Goal: Communication & Community: Share content

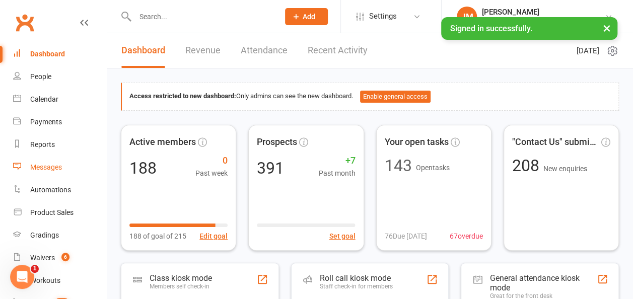
click at [44, 169] on div "Messages" at bounding box center [46, 167] width 32 height 8
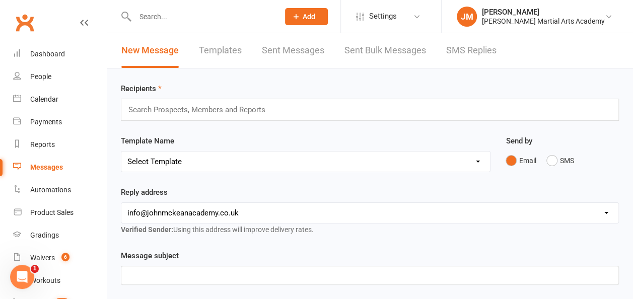
click at [143, 113] on input "text" at bounding box center [201, 109] width 148 height 13
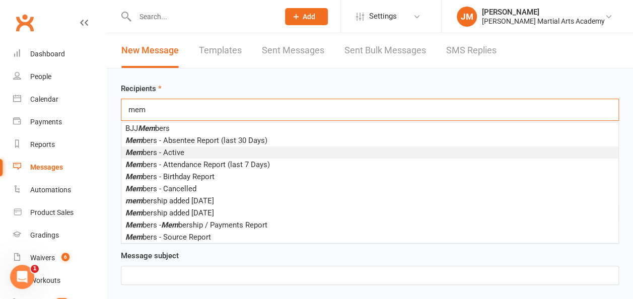
type input "mem"
click at [173, 148] on span "Mem bers - Active" at bounding box center [154, 152] width 59 height 9
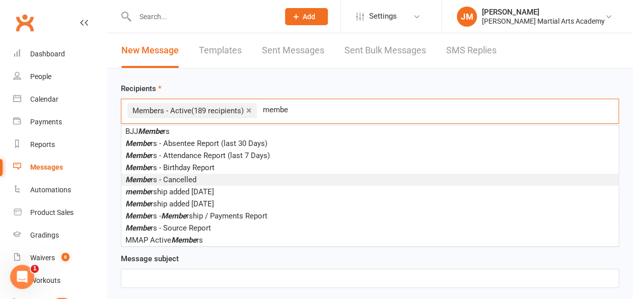
type input "membe"
click at [180, 181] on span "Membe rs - Cancelled" at bounding box center [160, 179] width 71 height 9
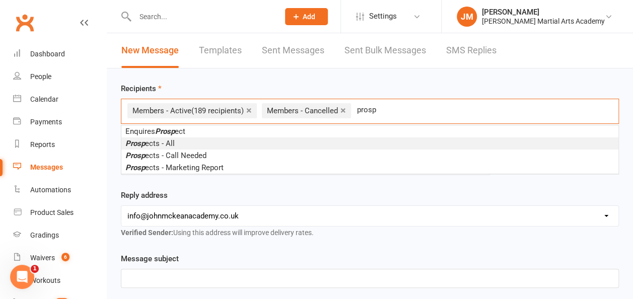
type input "prosp"
click at [172, 144] on span "Prosp ects - All" at bounding box center [149, 143] width 49 height 9
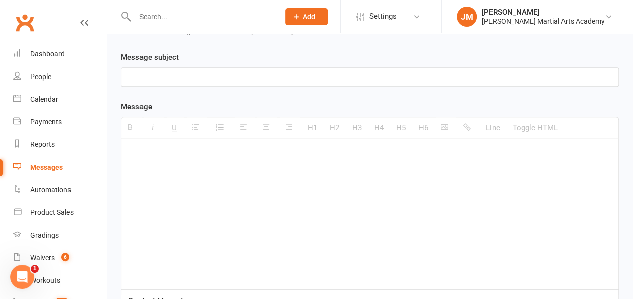
click at [182, 179] on div at bounding box center [369, 213] width 497 height 151
paste div
drag, startPoint x: 186, startPoint y: 158, endPoint x: 188, endPoint y: 151, distance: 6.8
click at [186, 157] on p "{first_name}" at bounding box center [369, 154] width 485 height 12
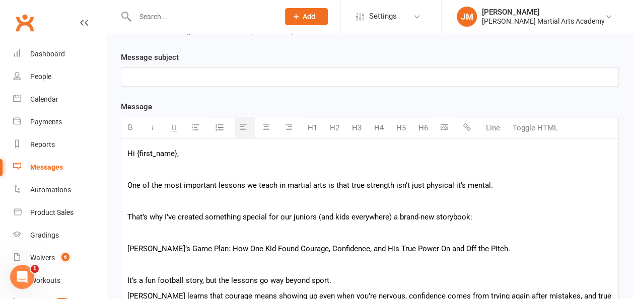
click at [134, 76] on p at bounding box center [369, 77] width 485 height 12
paste div
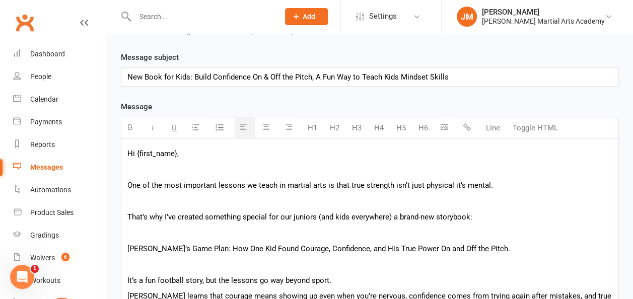
click at [181, 150] on p "Hi {first_name}," at bounding box center [369, 154] width 485 height 12
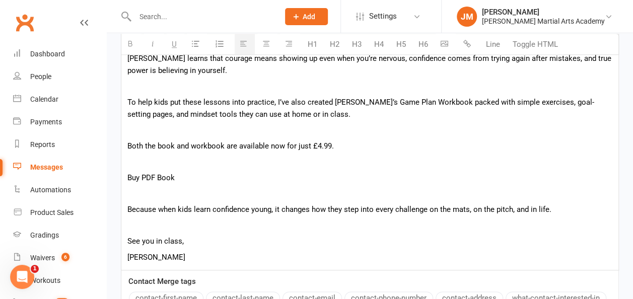
scroll to position [606, 0]
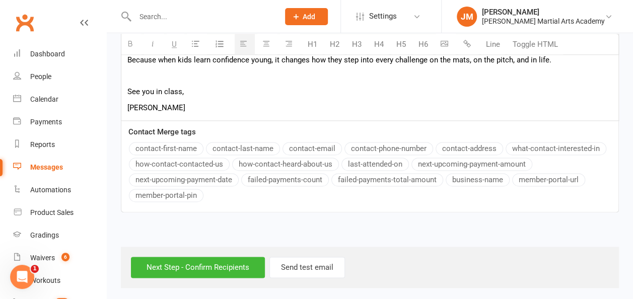
click at [163, 145] on button "contact-first-name" at bounding box center [166, 148] width 75 height 13
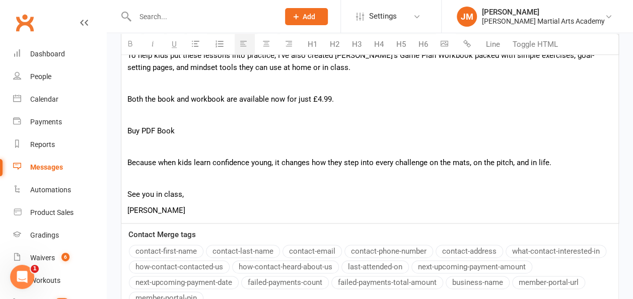
scroll to position [505, 0]
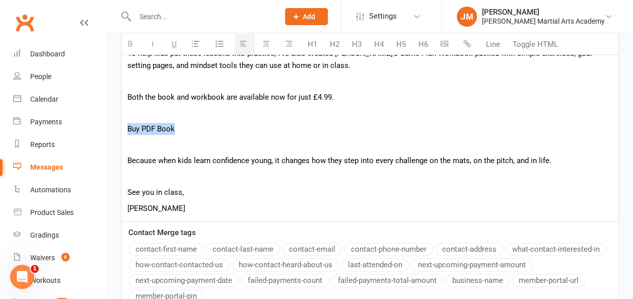
drag, startPoint x: 174, startPoint y: 127, endPoint x: 119, endPoint y: 129, distance: 55.4
click at [119, 129] on div "Template Name Send by Email SMS Message subject New Book for Kids: Build Confid…" at bounding box center [369, 46] width 513 height 562
drag, startPoint x: 143, startPoint y: 128, endPoint x: 366, endPoint y: 64, distance: 231.9
click at [468, 47] on button "button" at bounding box center [468, 44] width 20 height 20
click at [178, 209] on p "[PERSON_NAME]" at bounding box center [369, 208] width 485 height 12
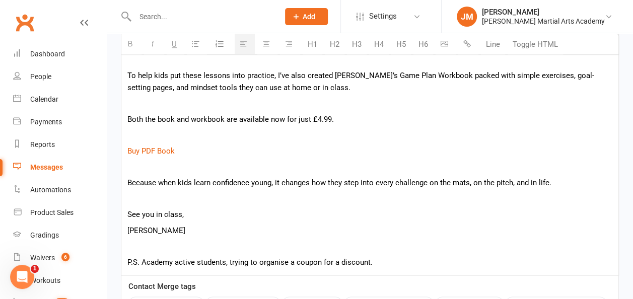
scroll to position [637, 0]
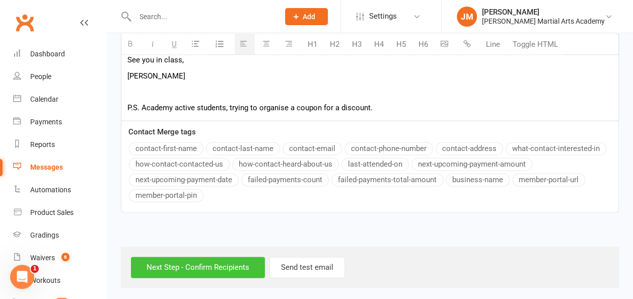
click at [178, 265] on input "Next Step - Confirm Recipients" at bounding box center [198, 267] width 134 height 21
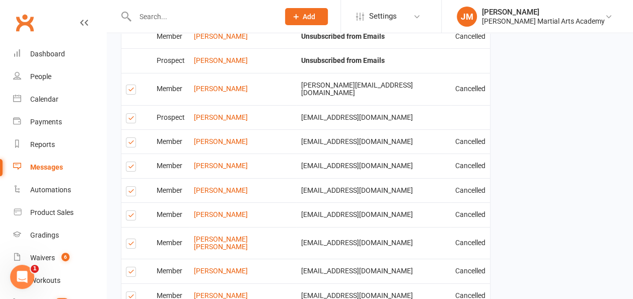
scroll to position [1742, 0]
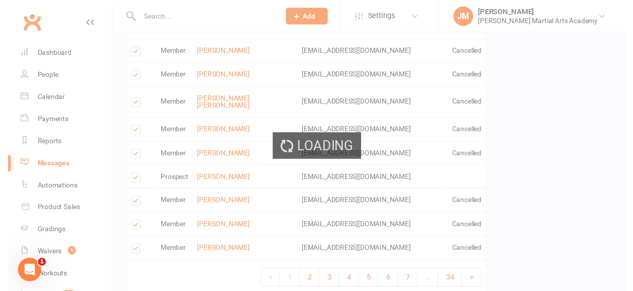
scroll to position [1738, 0]
